Goal: Navigation & Orientation: Find specific page/section

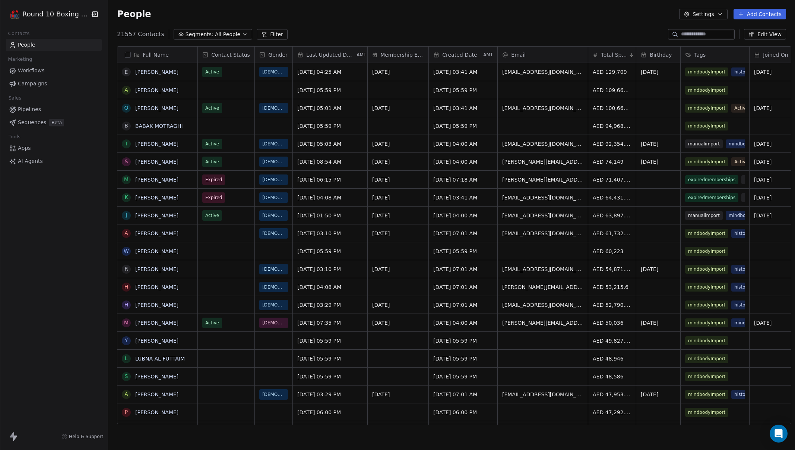
scroll to position [390, 686]
click at [44, 354] on div "Round 10 Boxing Club Contacts People Marketing Workflows Campaigns Sales Pipeli…" at bounding box center [54, 225] width 108 height 450
click at [31, 151] on link "Apps" at bounding box center [54, 148] width 96 height 12
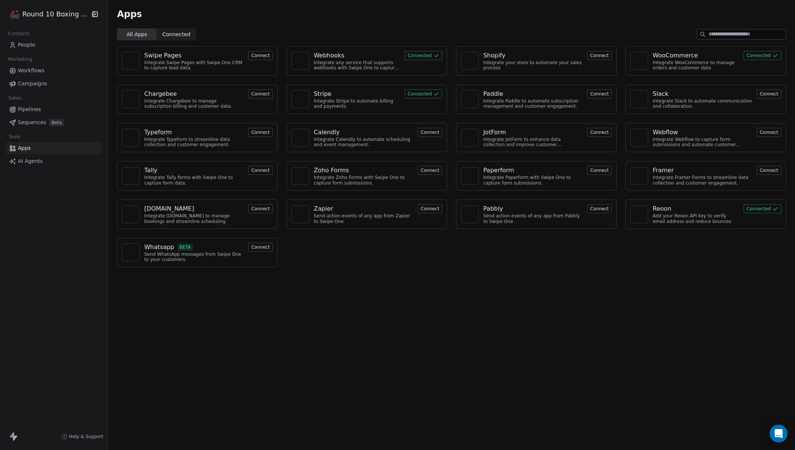
click at [398, 279] on div "Apps All Apps All Apps Connected Connected Swipe Pages Integrate Swipe Pages wi…" at bounding box center [451, 225] width 687 height 450
click at [161, 250] on div "Whatsapp" at bounding box center [159, 246] width 30 height 9
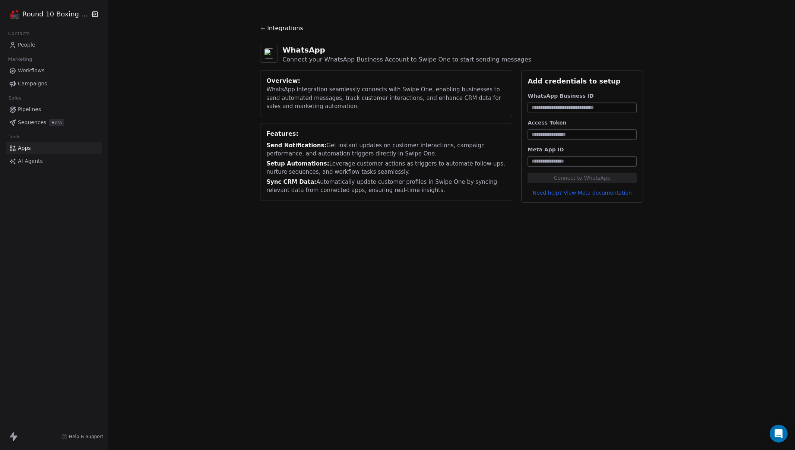
click at [35, 149] on link "Apps" at bounding box center [54, 148] width 96 height 12
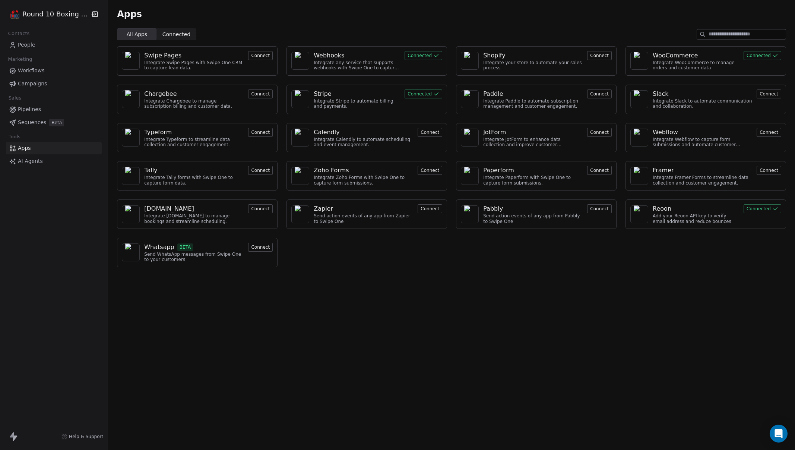
click at [698, 60] on div "Integrate WooCommerce to manage orders and customer data" at bounding box center [696, 65] width 86 height 11
click at [687, 55] on div "WooCommerce" at bounding box center [675, 55] width 45 height 9
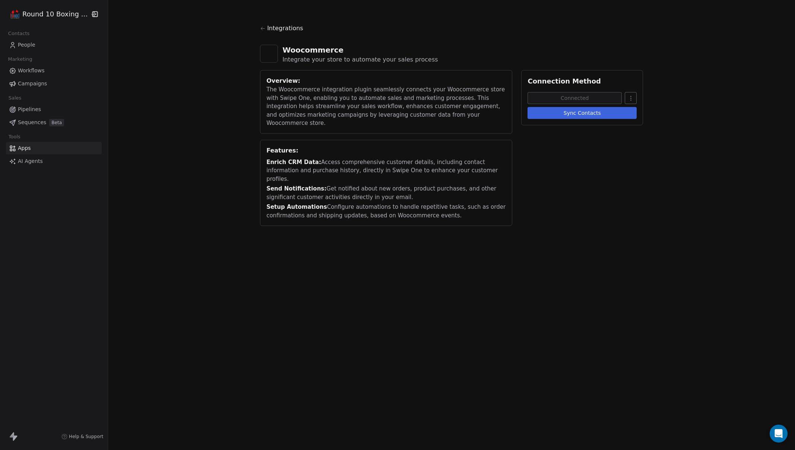
click at [196, 254] on div "Integrations Woocommerce Integrate your store to automate your sales process Ov…" at bounding box center [451, 225] width 687 height 450
click at [22, 41] on span "People" at bounding box center [27, 45] width 18 height 8
